Goal: Check status: Check status

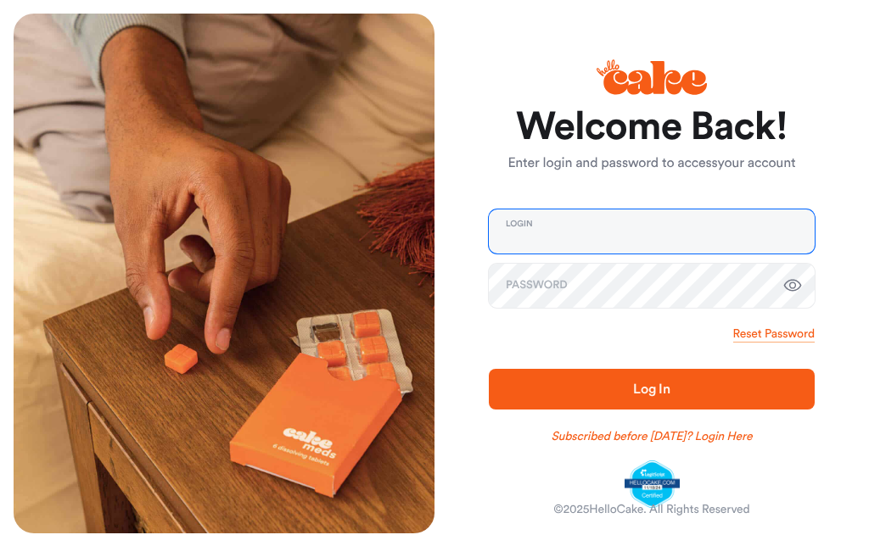
click at [604, 234] on input "email" at bounding box center [652, 232] width 326 height 44
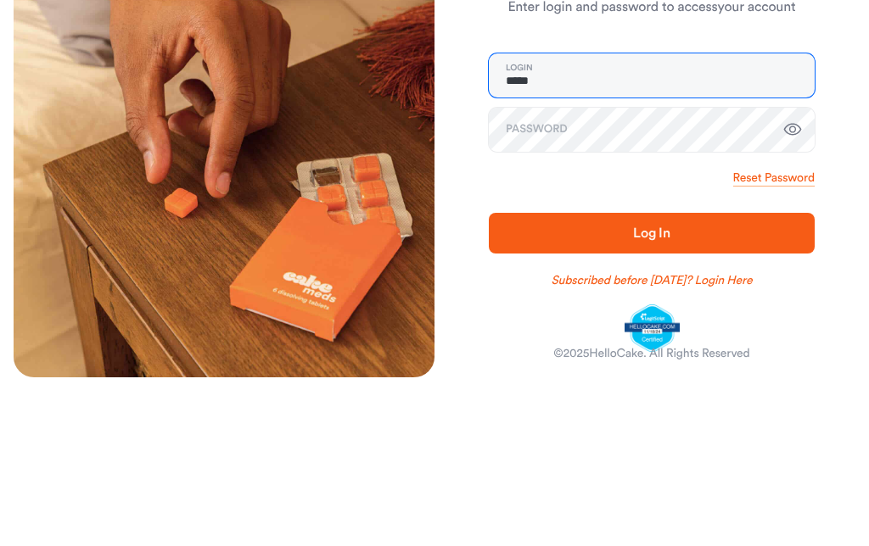
type input "**********"
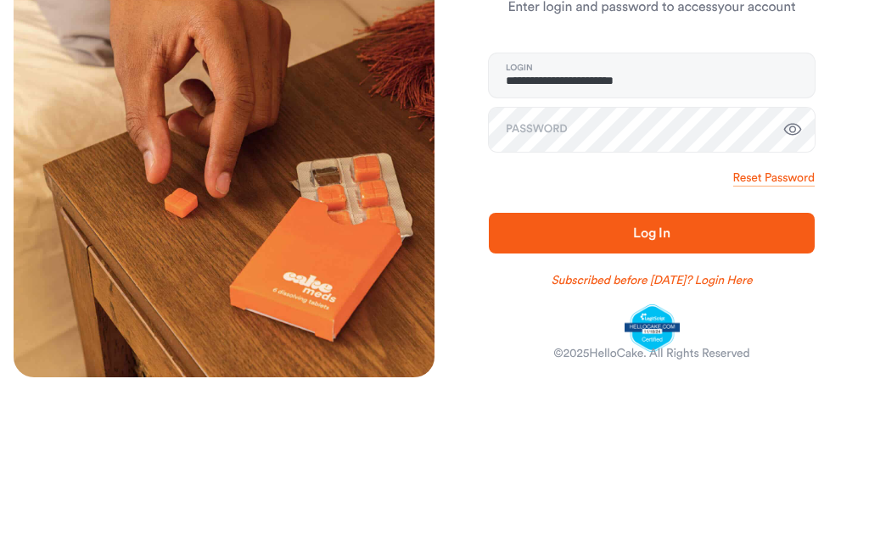
scroll to position [1, 0]
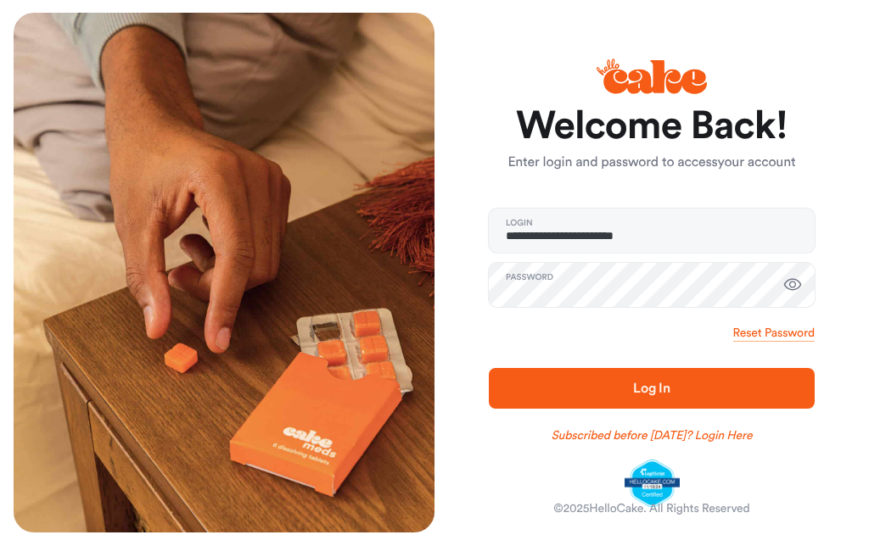
click at [747, 394] on span "Log In" at bounding box center [651, 388] width 271 height 20
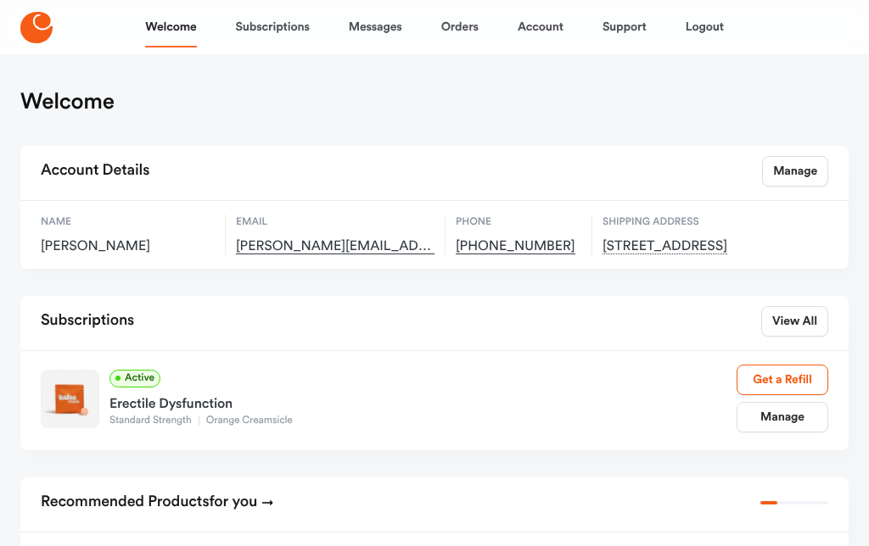
click at [478, 34] on link "Orders" at bounding box center [459, 27] width 37 height 41
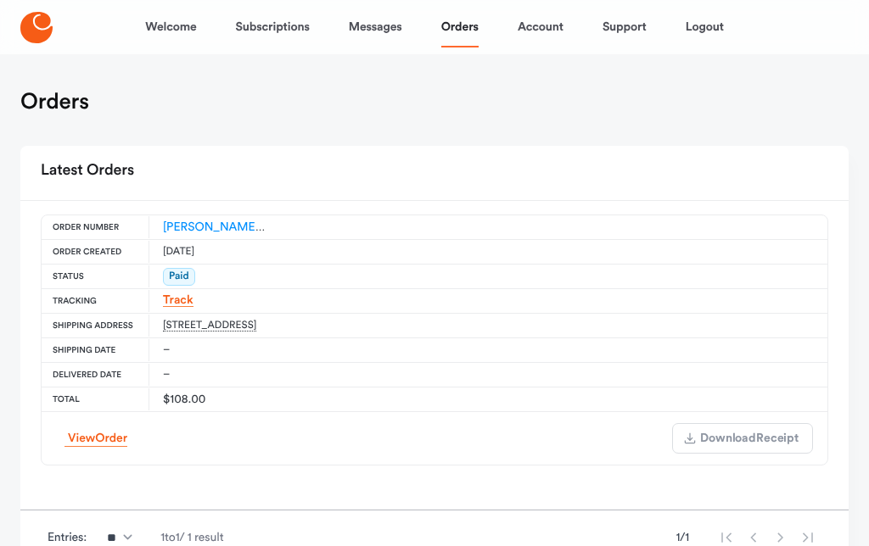
click at [171, 302] on link "Track" at bounding box center [178, 300] width 31 height 13
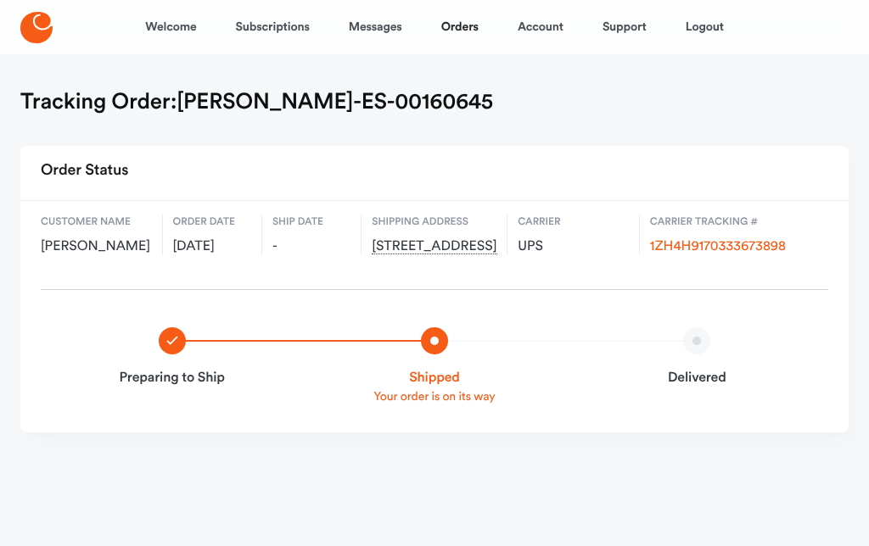
click at [754, 245] on link "1ZH4H9170333673898" at bounding box center [718, 247] width 136 height 14
click at [715, 30] on link "Logout" at bounding box center [704, 27] width 38 height 41
